Goal: Navigation & Orientation: Find specific page/section

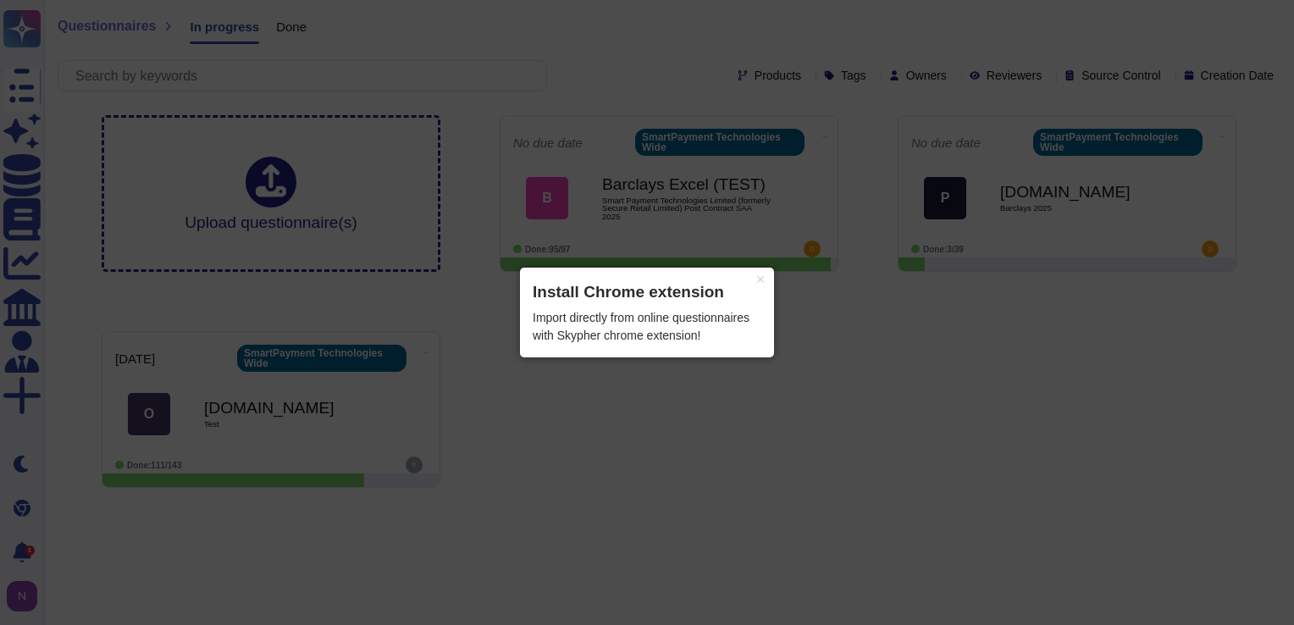
click at [642, 318] on div "Import directly from online questionnaires with Skypher chrome extension!" at bounding box center [647, 327] width 229 height 36
click at [762, 277] on button "×" at bounding box center [760, 280] width 27 height 24
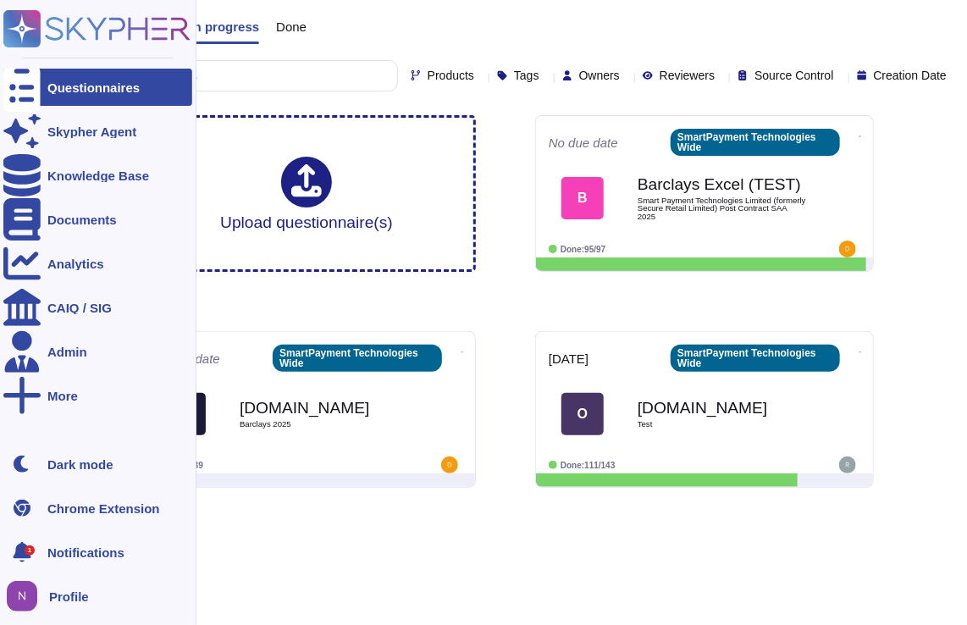
click at [30, 35] on rect at bounding box center [21, 28] width 37 height 37
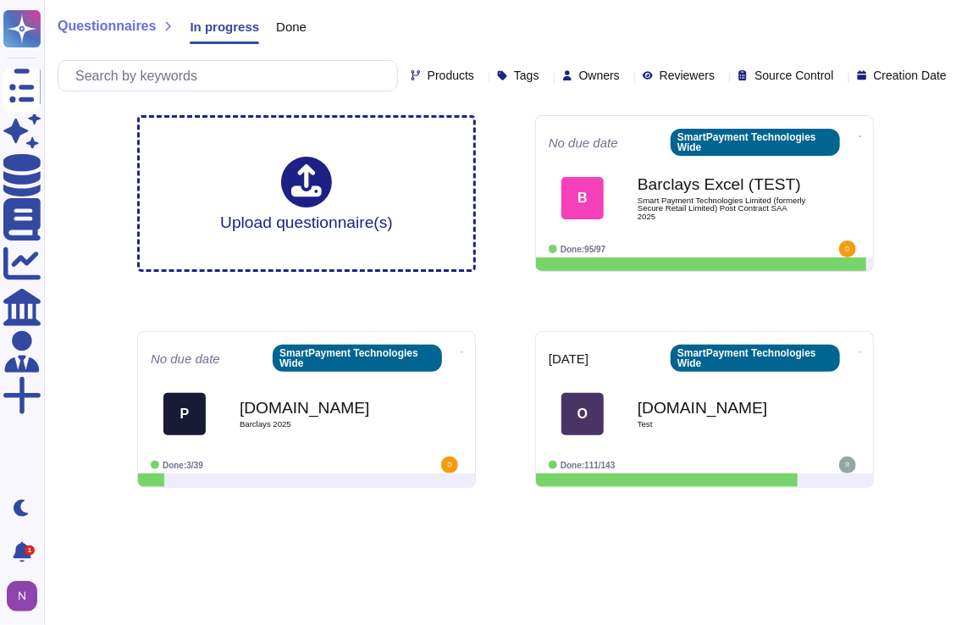
click at [922, 208] on div "Questionnaires In progress Done Products Tags Owners Reviewers Source Control C…" at bounding box center [505, 250] width 923 height 501
